Goal: Transaction & Acquisition: Download file/media

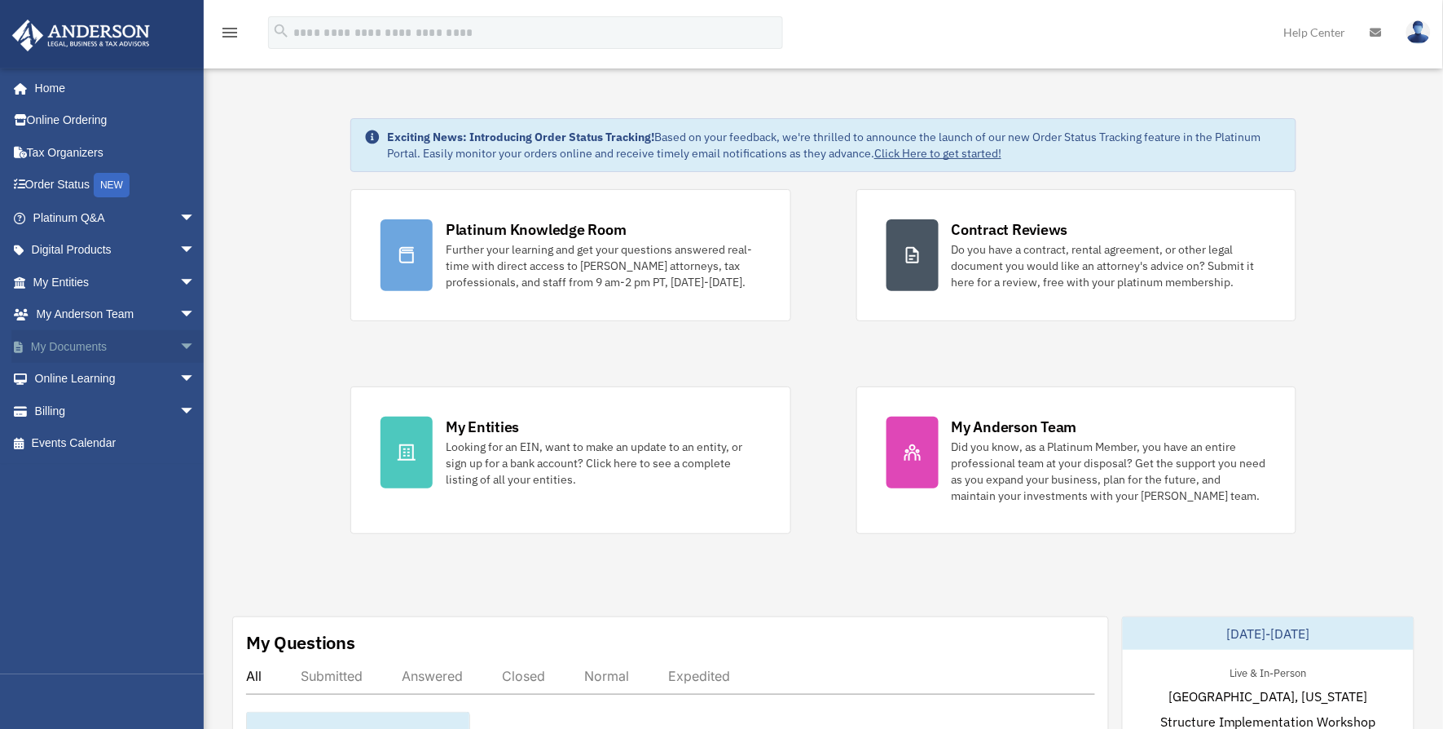
click at [179, 336] on span "arrow_drop_down" at bounding box center [195, 346] width 33 height 33
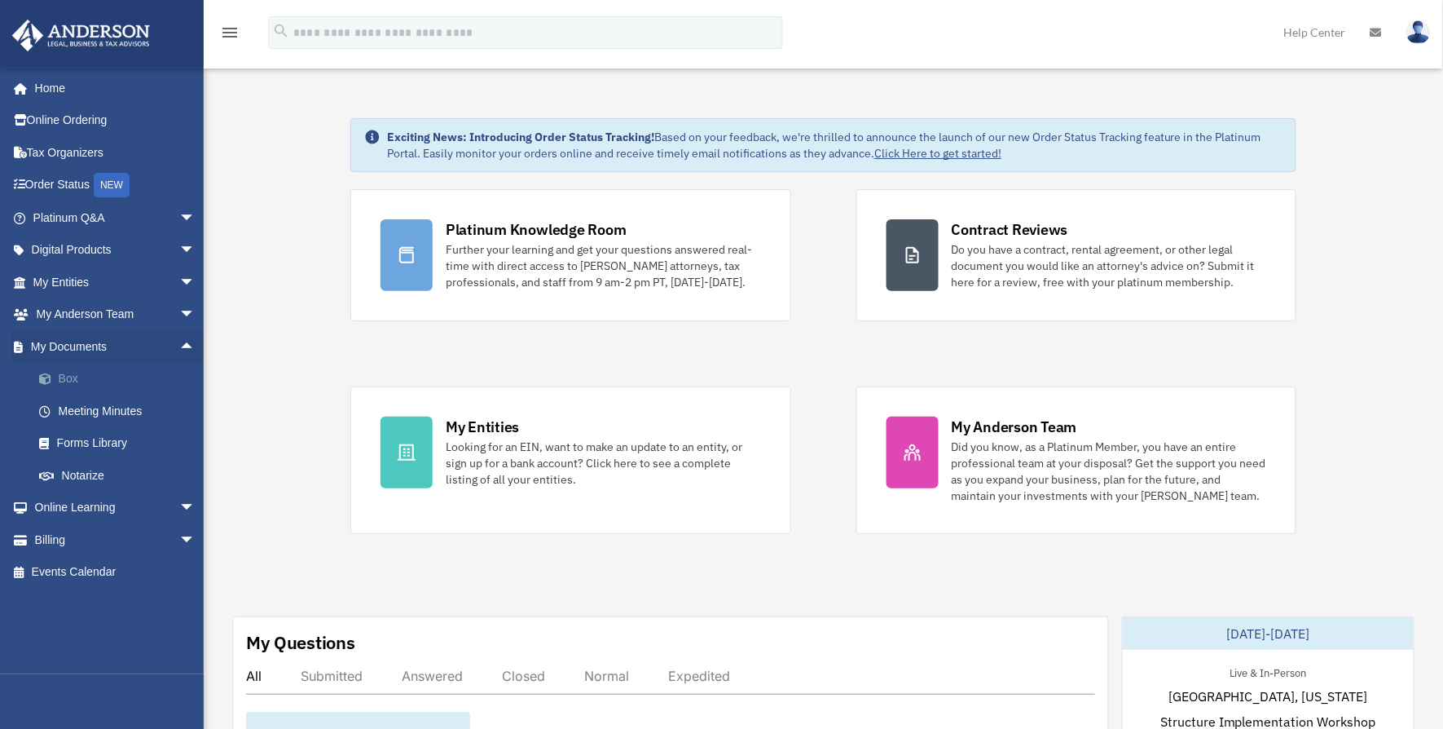
click at [81, 368] on link "Box" at bounding box center [121, 379] width 197 height 33
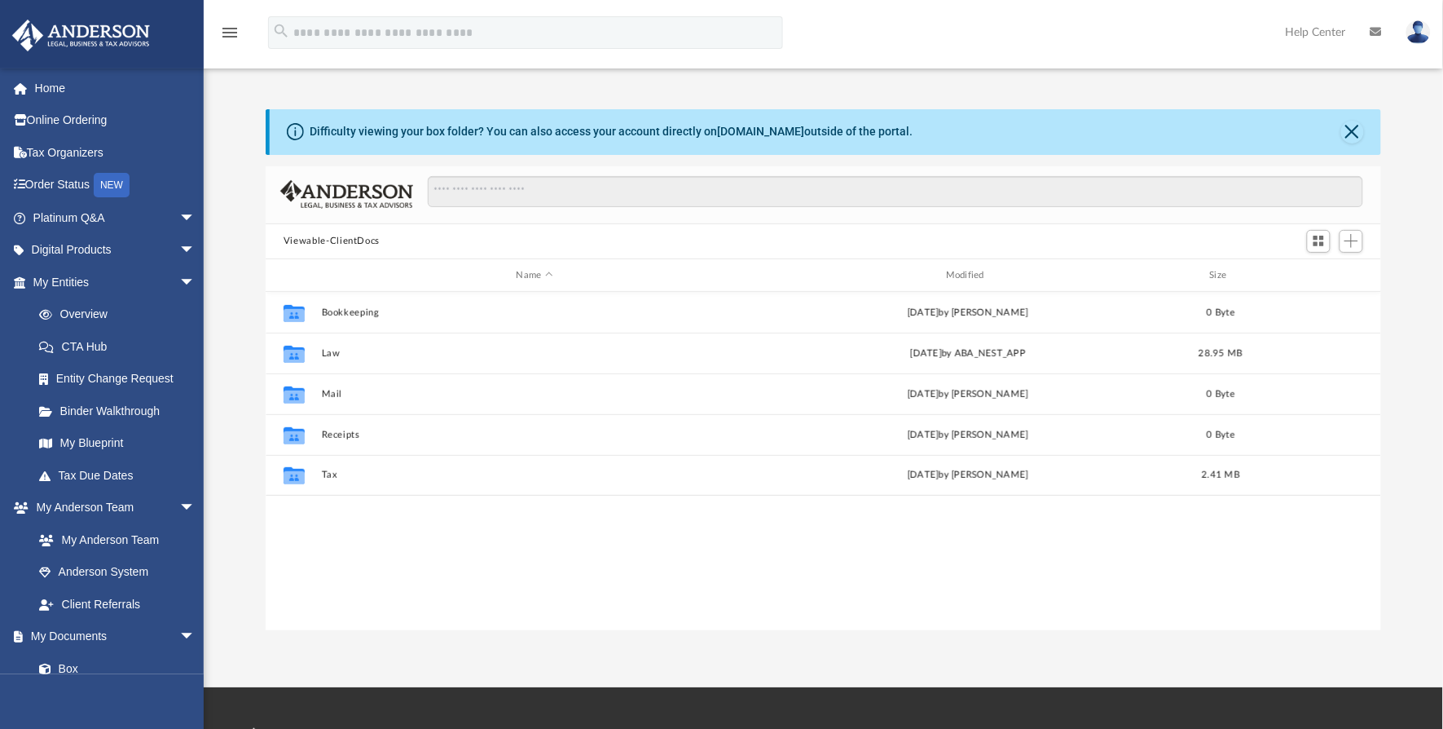
scroll to position [354, 1099]
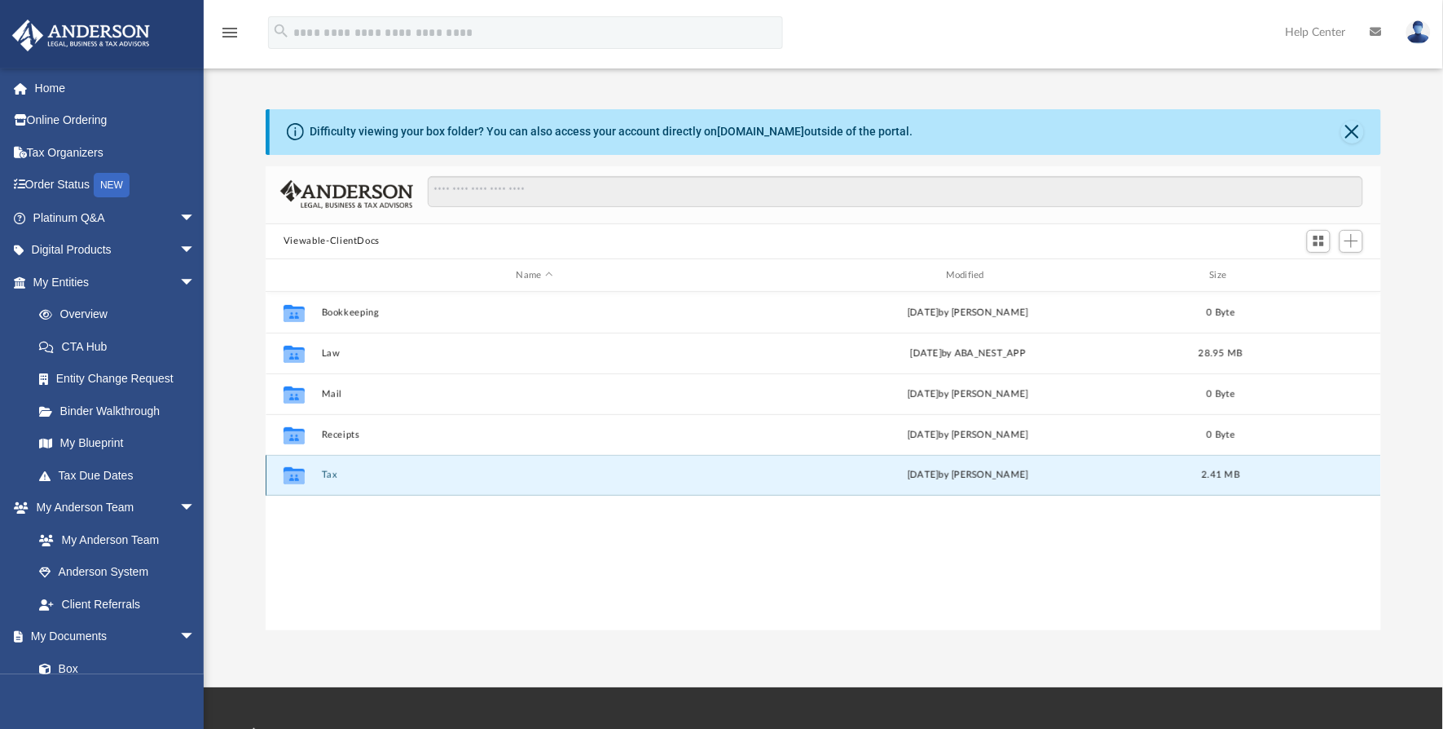
click at [335, 473] on button "Tax" at bounding box center [535, 475] width 426 height 11
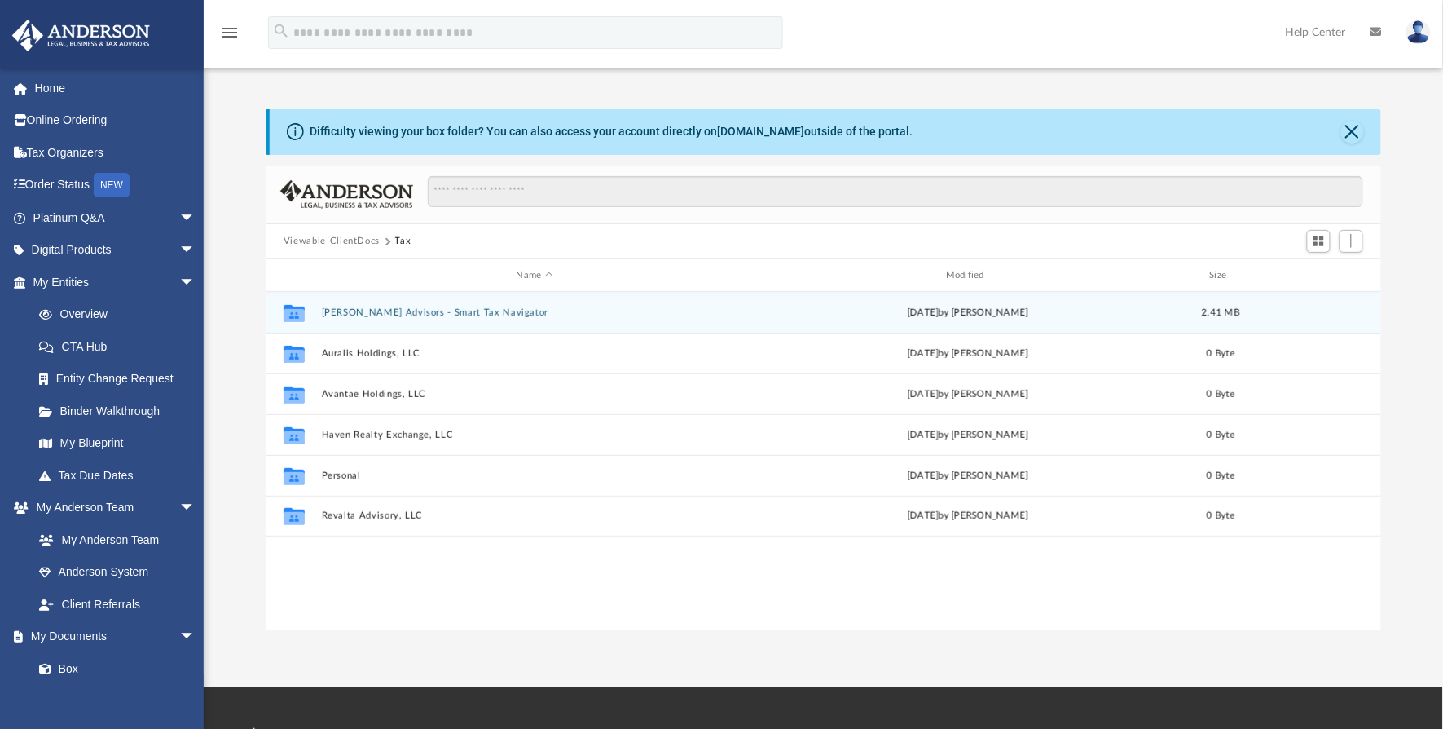
click at [477, 313] on button "[PERSON_NAME] Advisors - Smart Tax Navigator" at bounding box center [535, 312] width 426 height 11
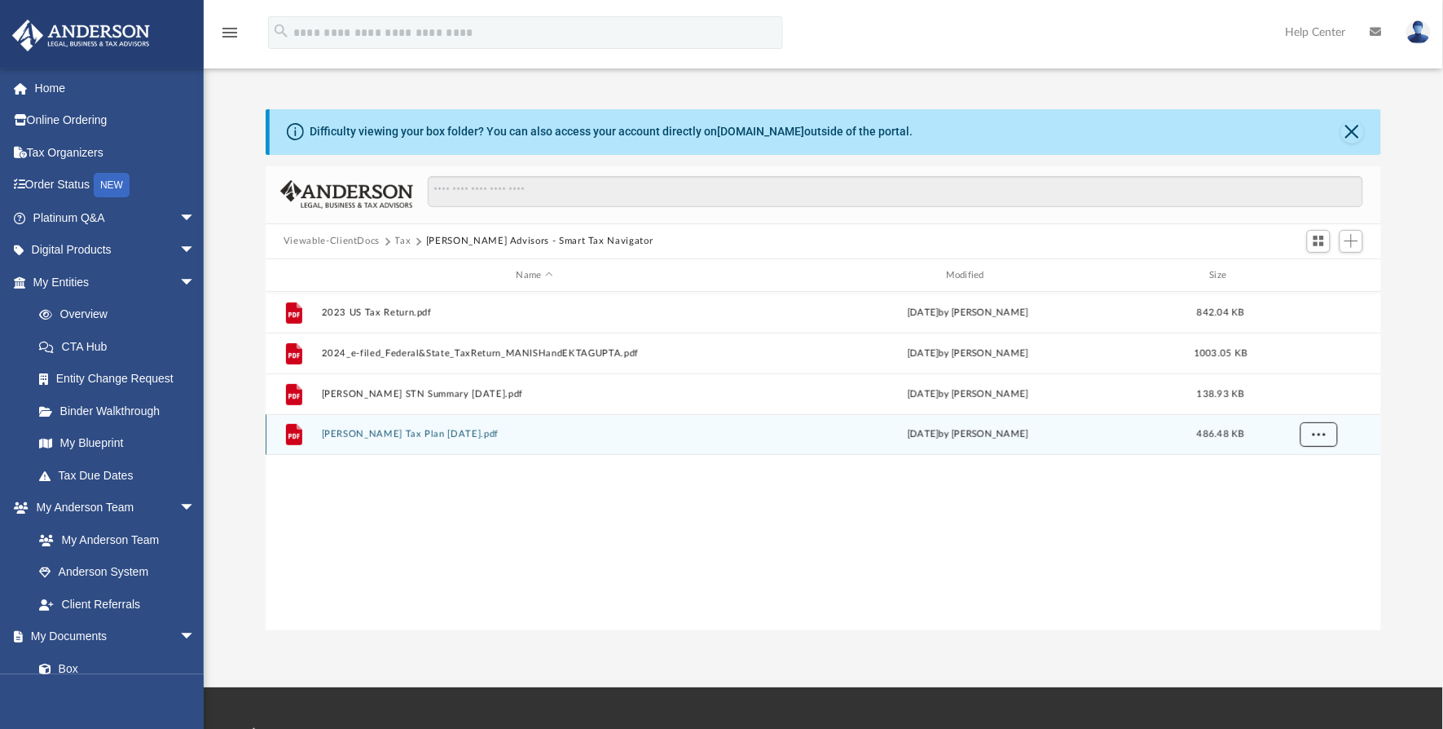
click at [1321, 432] on span "More options" at bounding box center [1319, 433] width 13 height 9
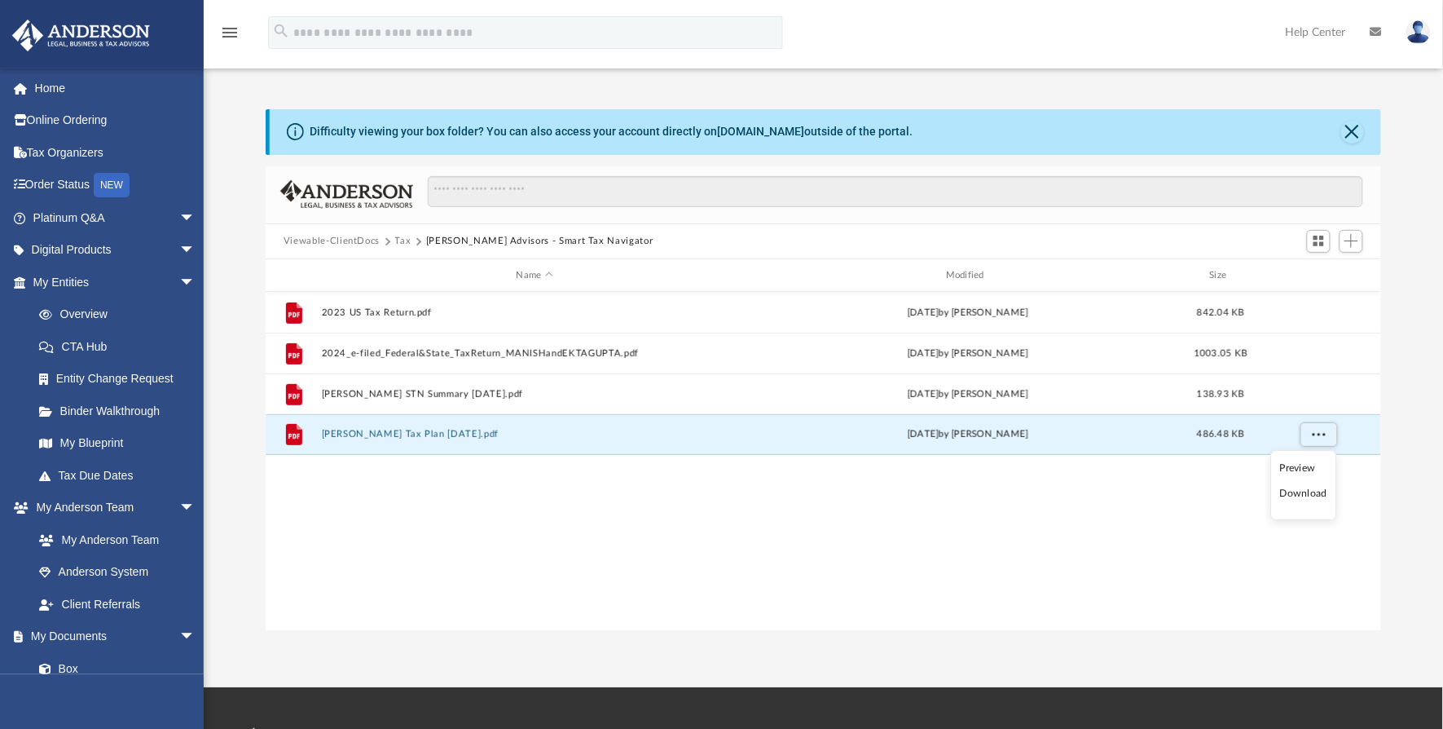
click at [1283, 496] on li "Download" at bounding box center [1303, 494] width 47 height 17
click at [1310, 434] on button "More options" at bounding box center [1319, 435] width 37 height 24
